Goal: Find specific page/section: Find specific page/section

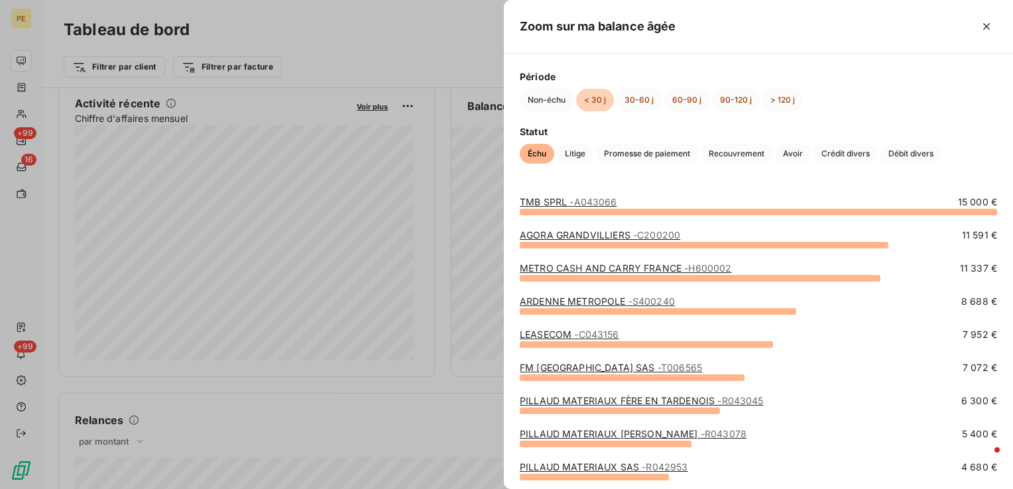
click at [589, 204] on span "- A043066" at bounding box center [593, 201] width 47 height 11
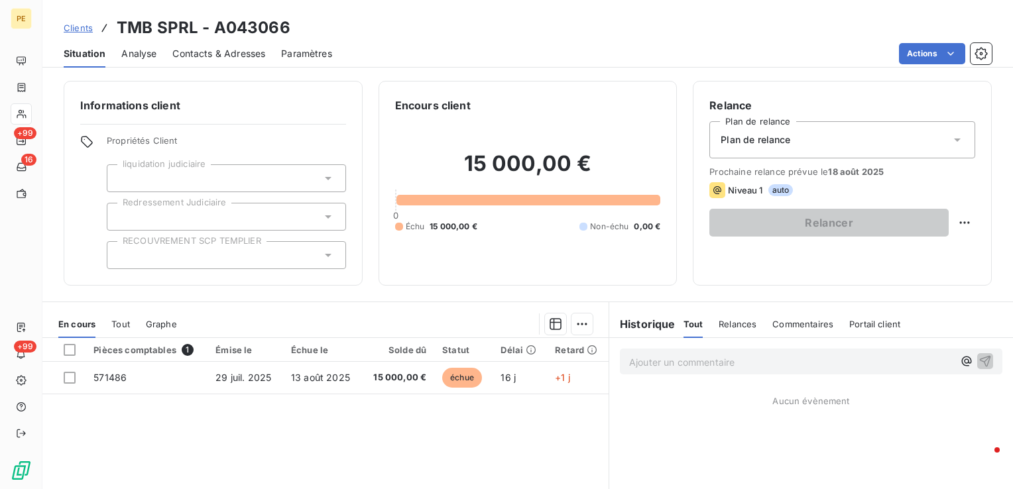
click at [221, 42] on div "Contacts & Adresses" at bounding box center [218, 54] width 93 height 28
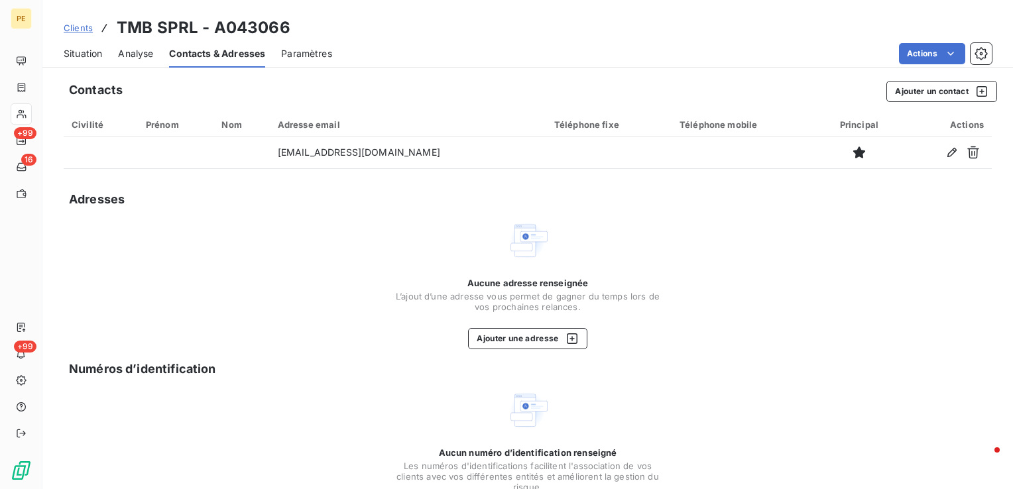
click at [83, 54] on span "Situation" at bounding box center [83, 53] width 38 height 13
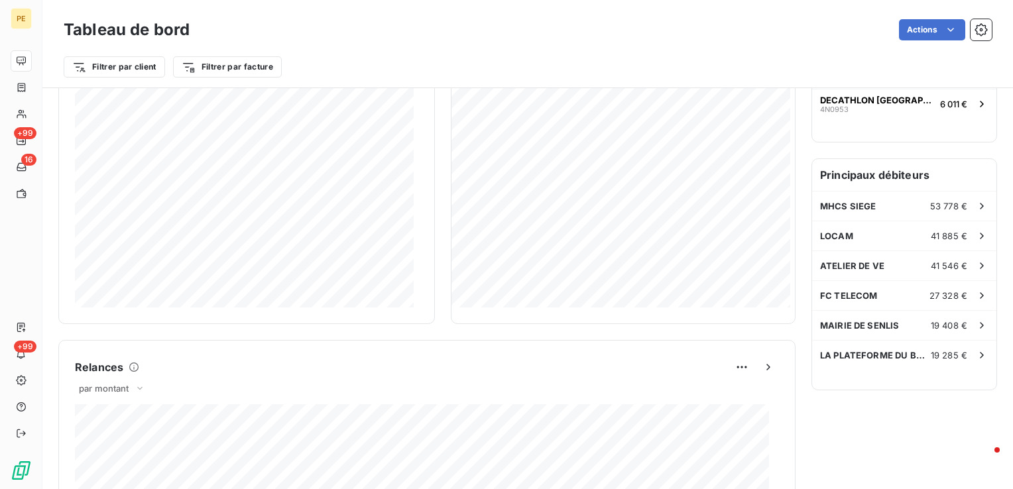
scroll to position [265, 0]
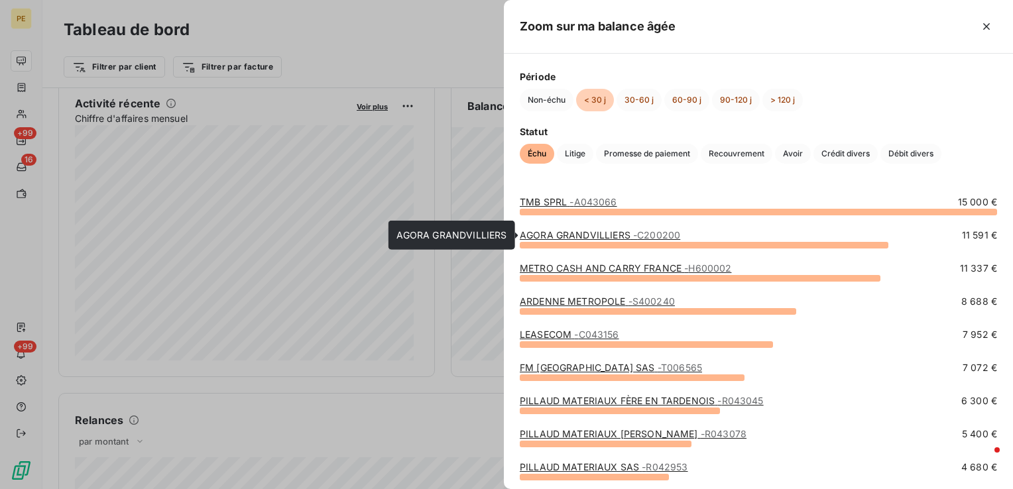
click at [581, 233] on link "AGORA GRANDVILLIERS - C200200" at bounding box center [600, 234] width 161 height 11
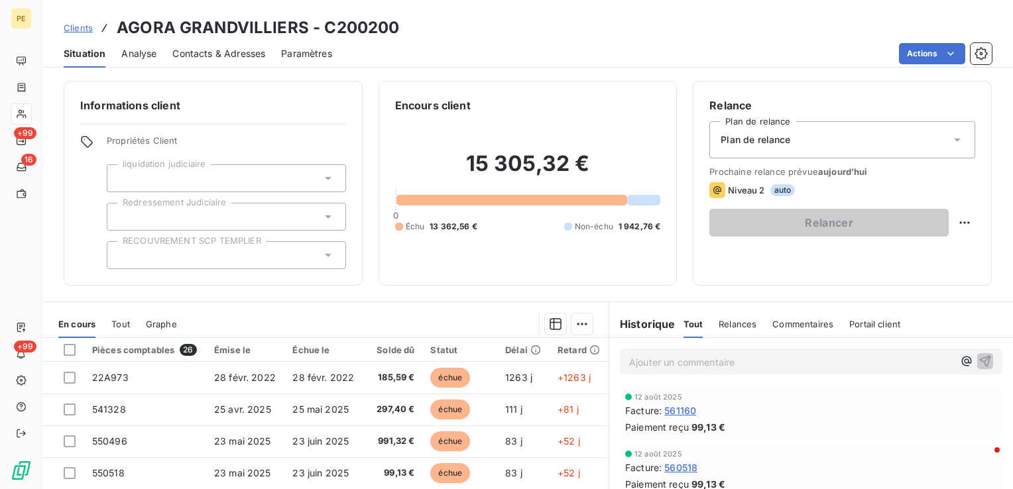
click at [218, 54] on span "Contacts & Adresses" at bounding box center [218, 53] width 93 height 13
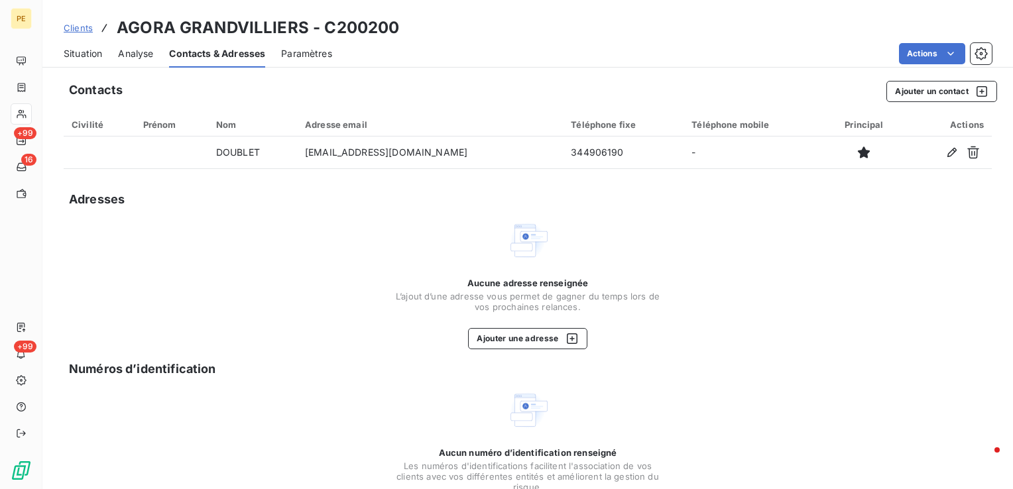
click at [74, 52] on span "Situation" at bounding box center [83, 53] width 38 height 13
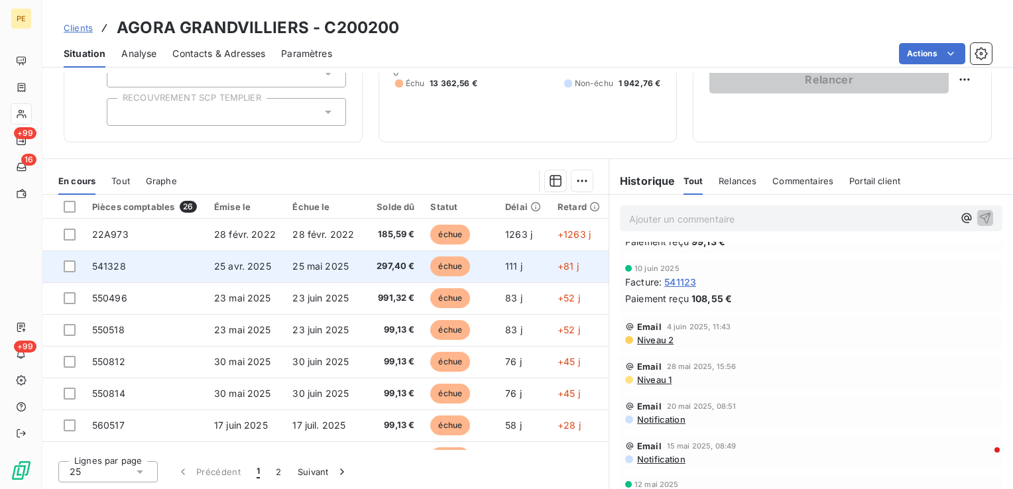
scroll to position [1260, 0]
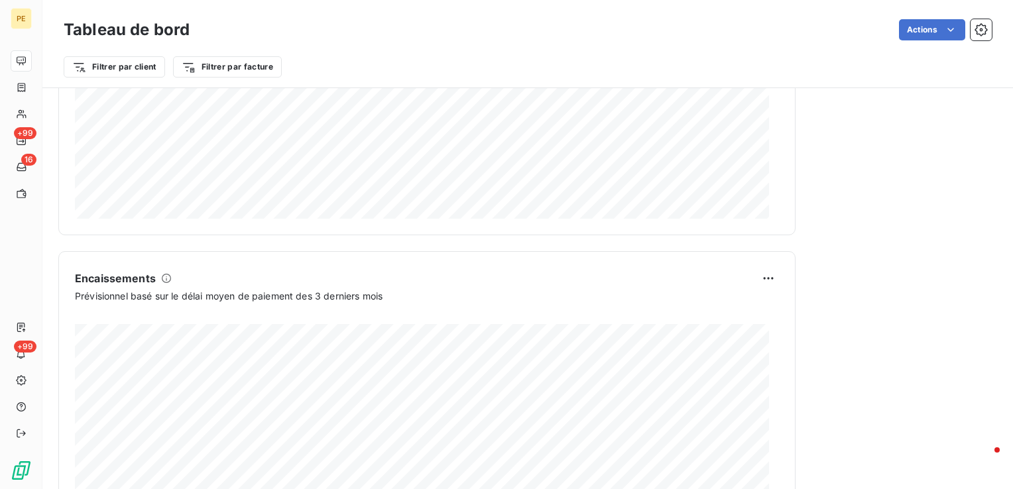
scroll to position [803, 0]
